Goal: Find specific page/section: Find specific page/section

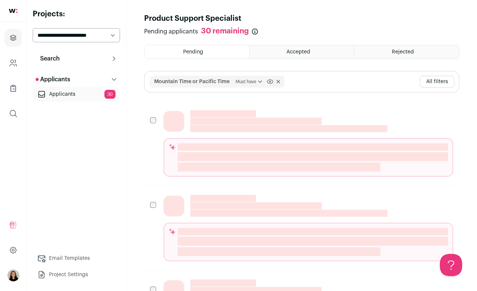
click at [59, 57] on p "Search" at bounding box center [48, 58] width 24 height 9
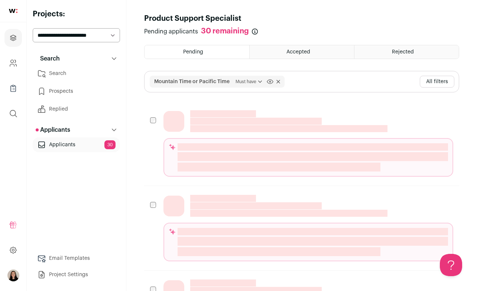
click at [56, 85] on link "Prospects" at bounding box center [76, 91] width 87 height 15
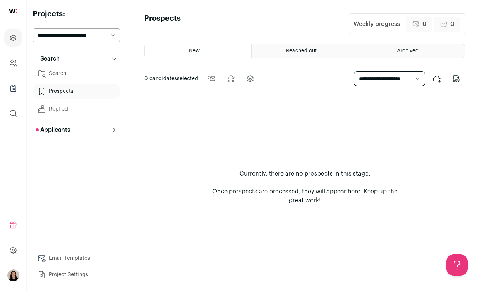
click at [54, 73] on link "Search" at bounding box center [76, 73] width 87 height 15
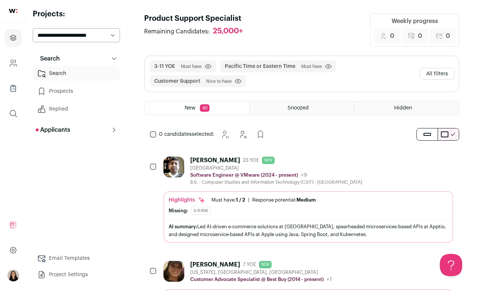
click at [13, 1] on link at bounding box center [13, 11] width 26 height 22
click at [14, 14] on link at bounding box center [13, 11] width 26 height 22
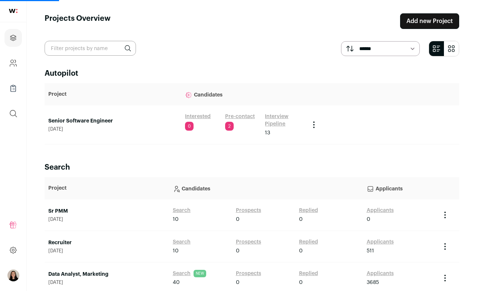
click at [270, 119] on link "Interview Pipeline" at bounding box center [283, 120] width 37 height 15
click at [276, 124] on link "Interview Pipeline" at bounding box center [283, 120] width 37 height 15
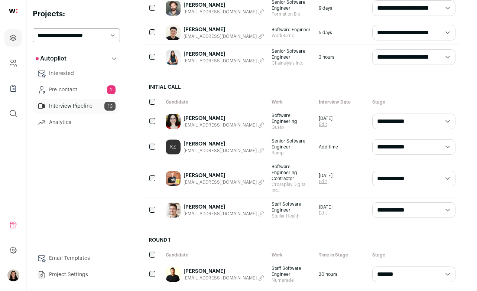
scroll to position [233, 0]
